Goal: Navigation & Orientation: Find specific page/section

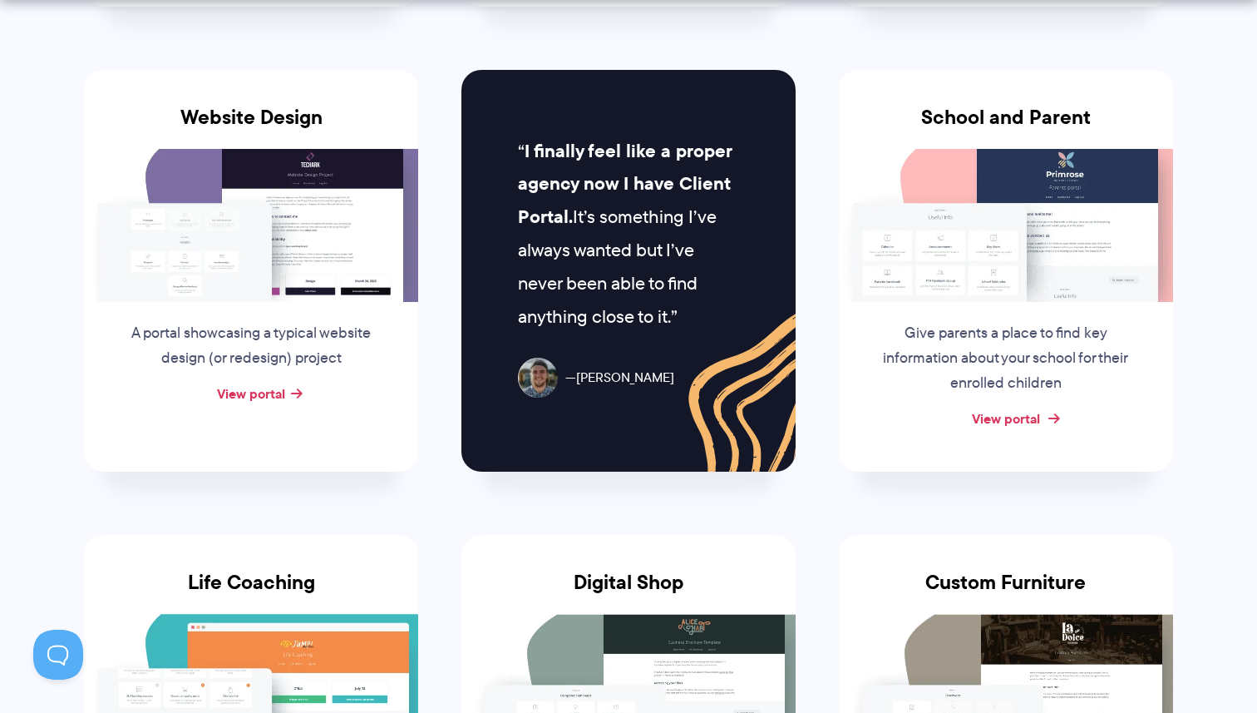
click at [1023, 417] on link "View portal" at bounding box center [1006, 418] width 68 height 20
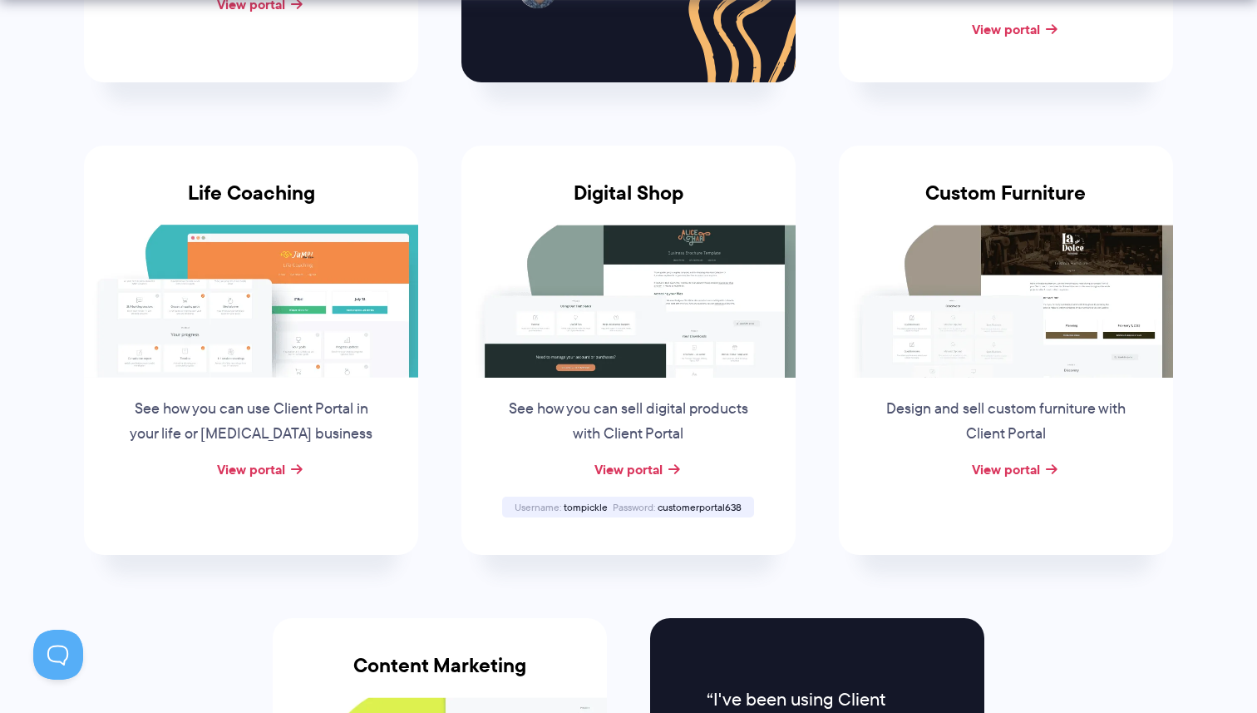
scroll to position [1177, 0]
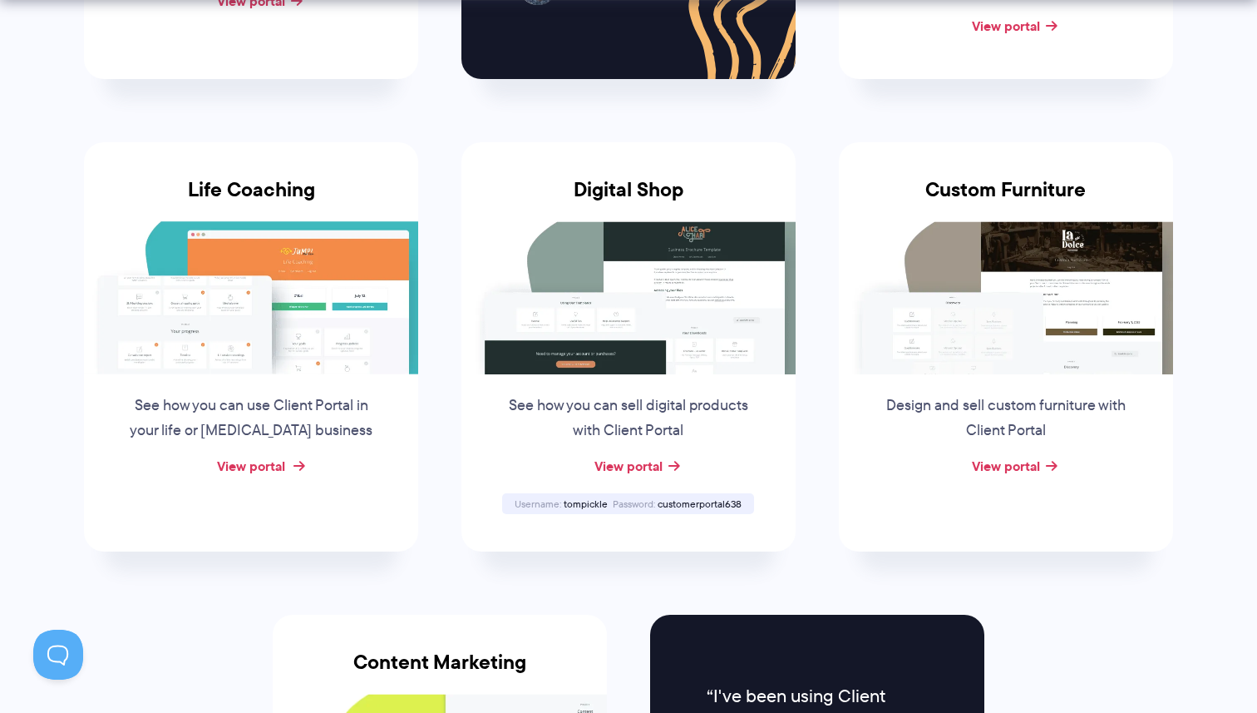
click at [254, 466] on link "View portal" at bounding box center [251, 466] width 68 height 20
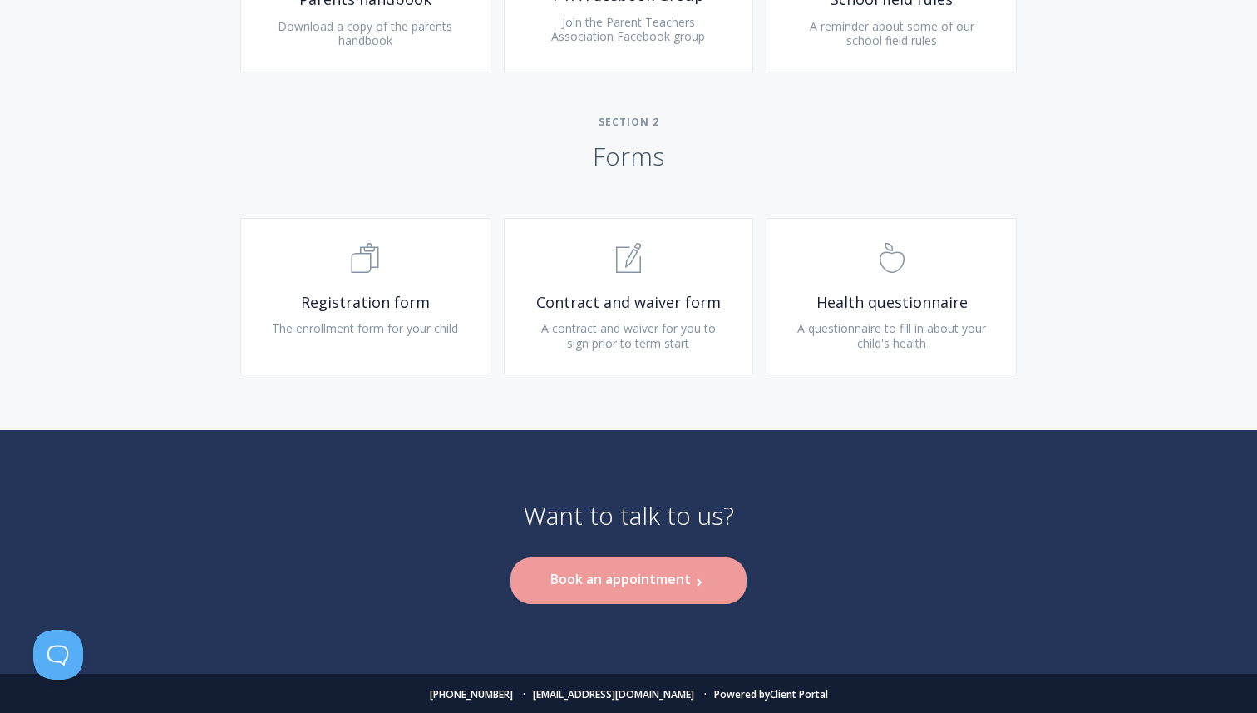
scroll to position [1070, 0]
